Goal: Check status: Check status

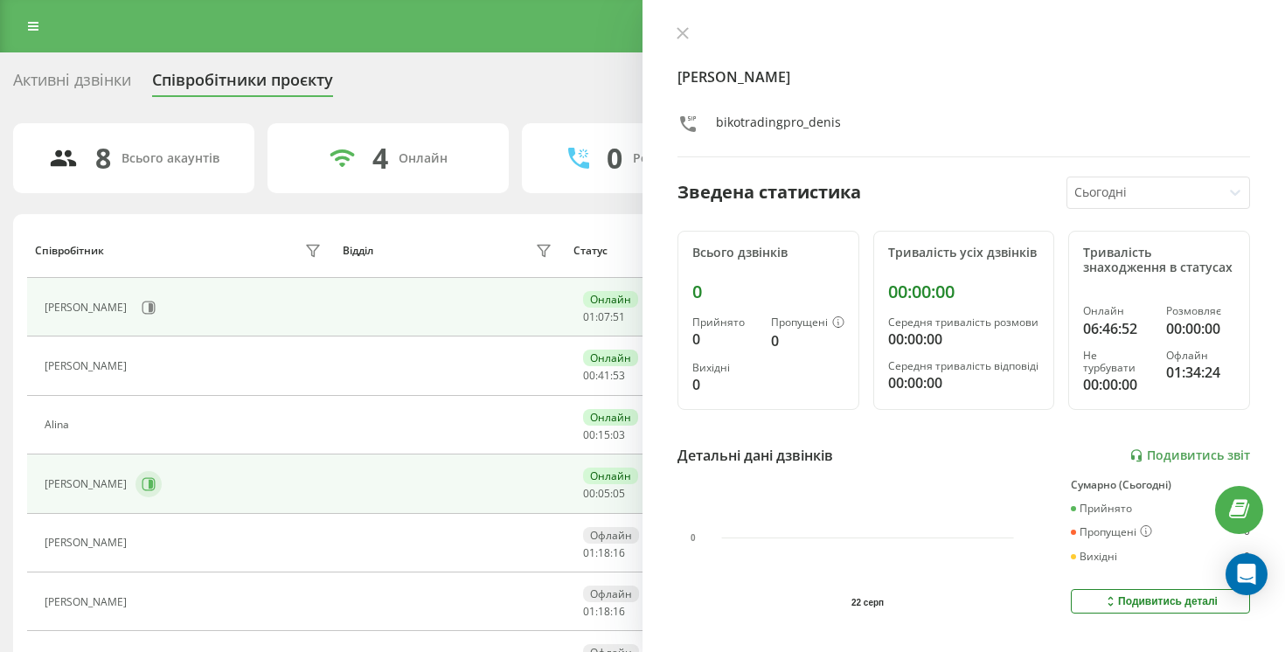
click at [135, 472] on button at bounding box center [148, 484] width 26 height 26
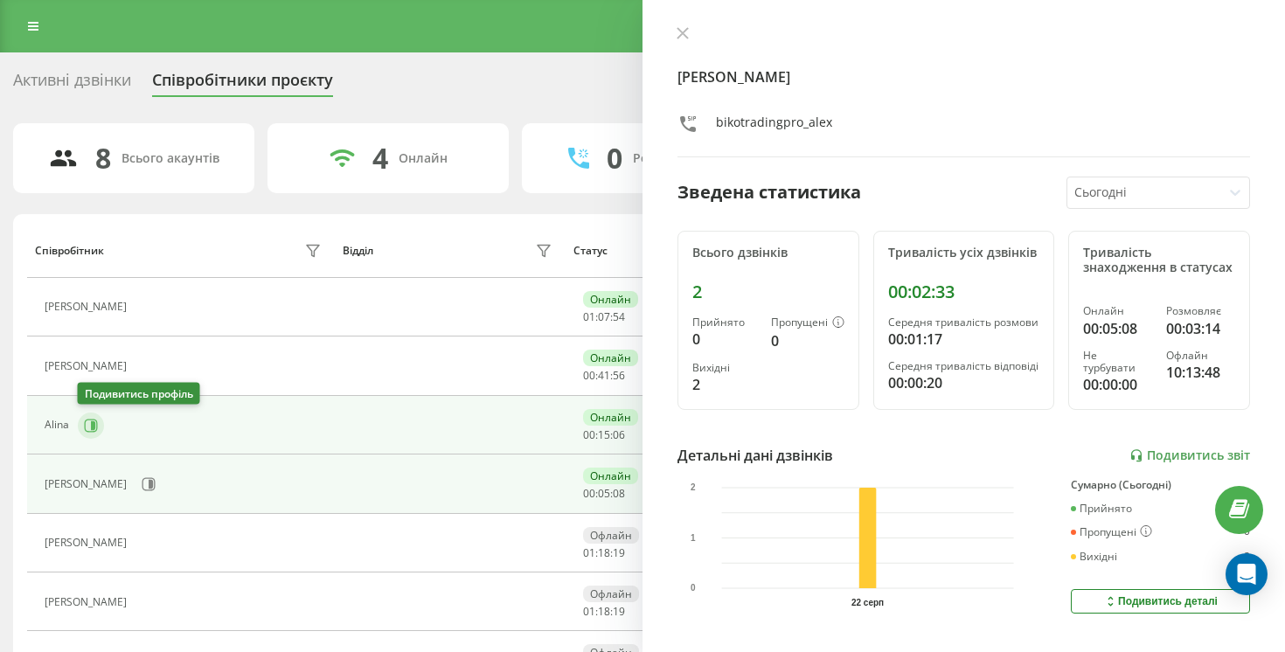
click at [81, 434] on button at bounding box center [91, 426] width 26 height 26
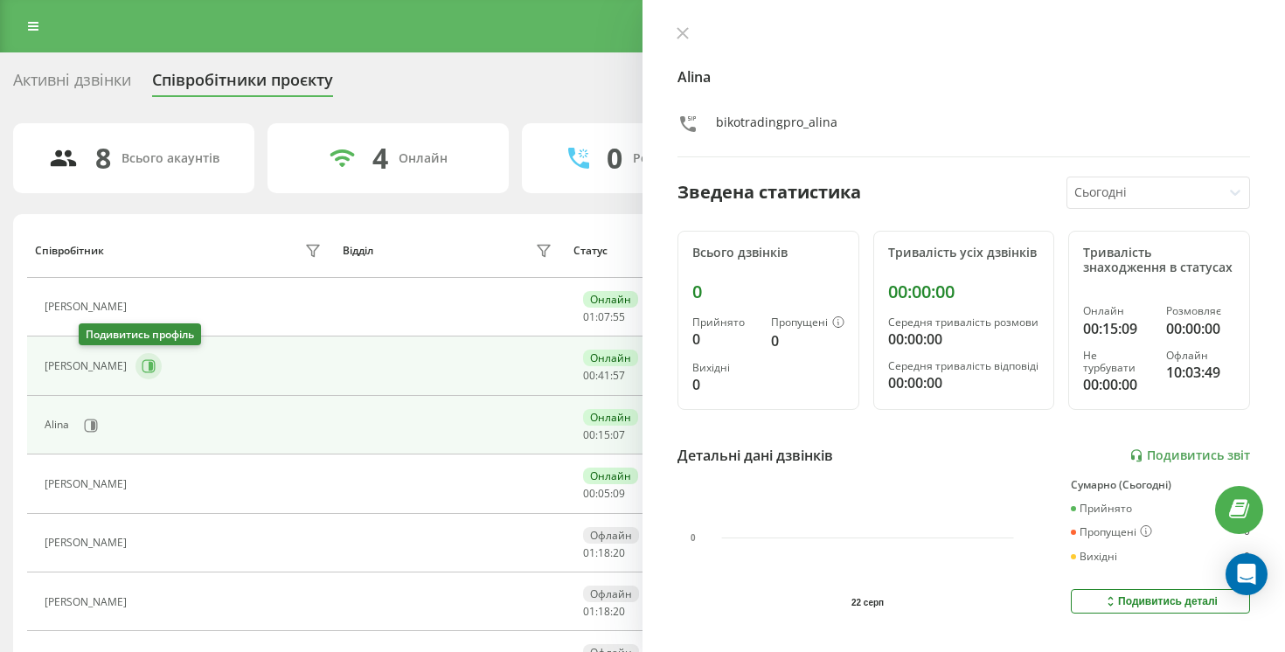
click at [142, 361] on icon at bounding box center [149, 366] width 14 height 14
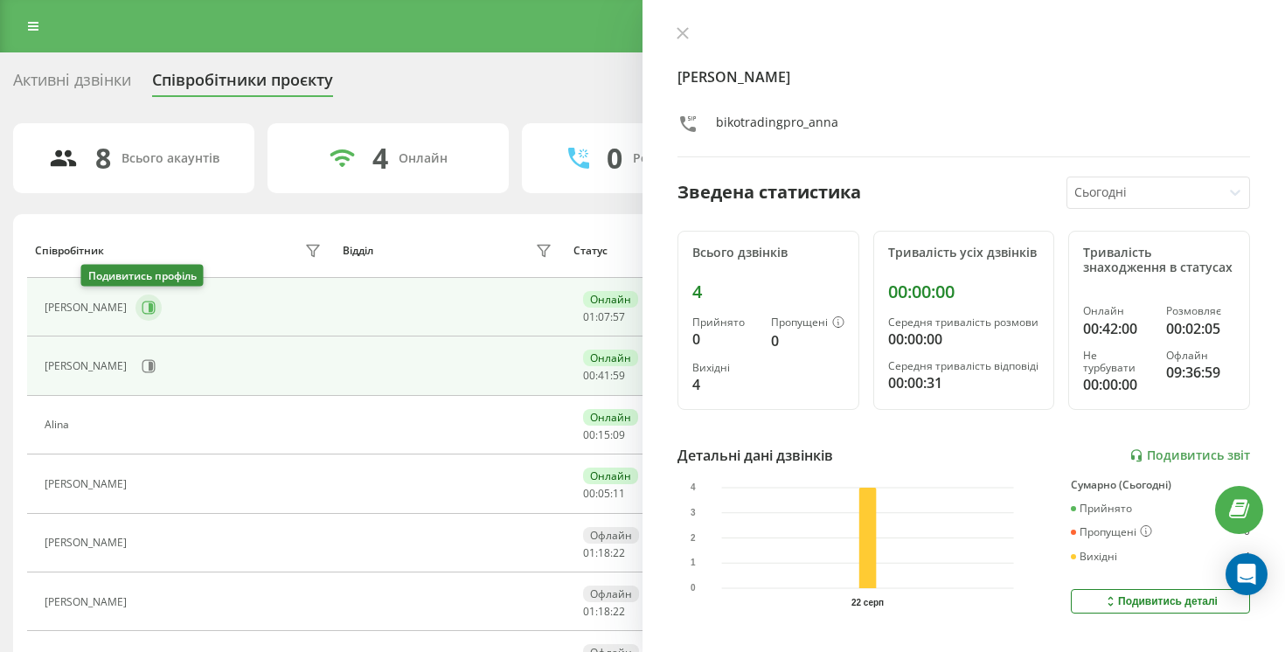
click at [135, 309] on button at bounding box center [148, 308] width 26 height 26
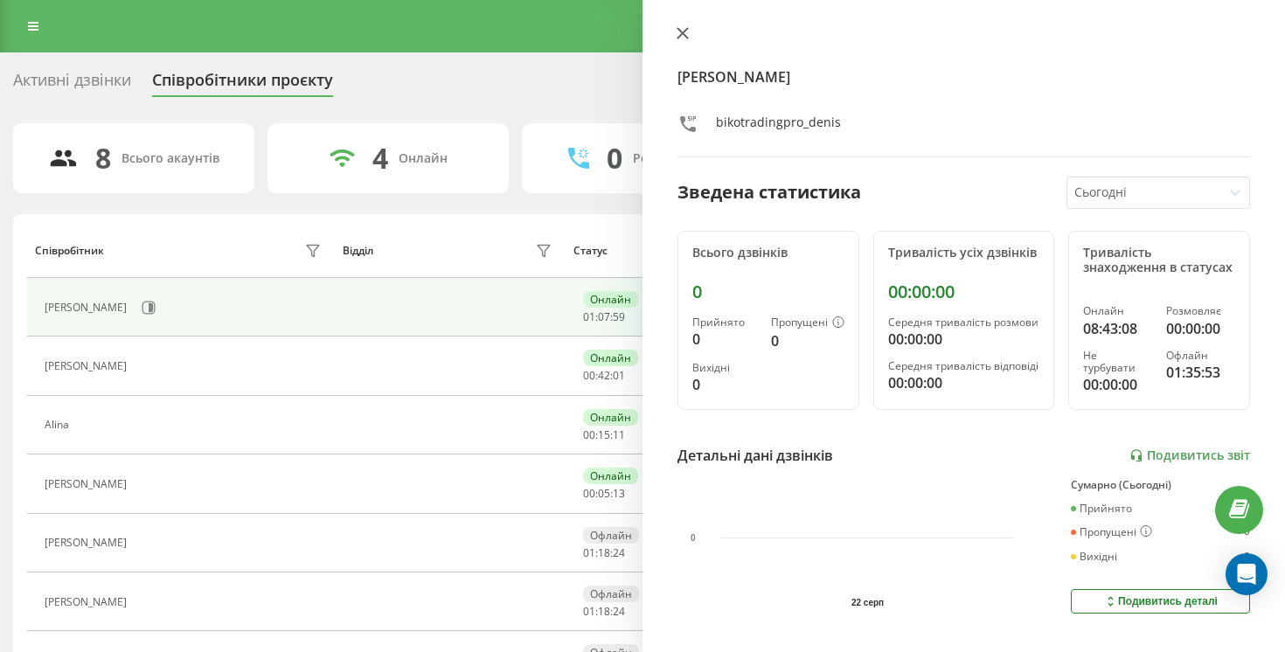
click at [683, 30] on icon at bounding box center [682, 33] width 12 height 12
